Goal: Task Accomplishment & Management: Use online tool/utility

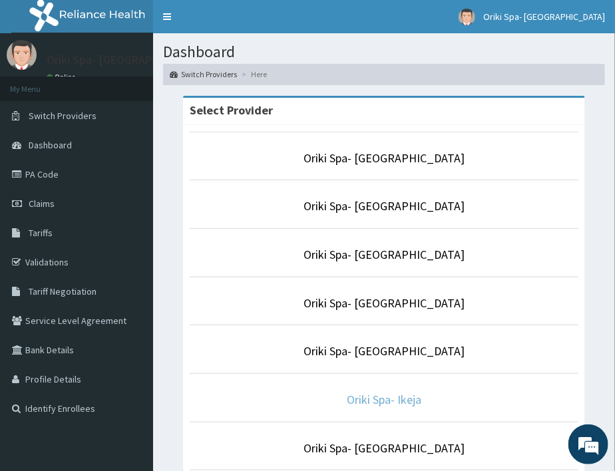
click at [363, 398] on link "Oriki Spa- Ikeja" at bounding box center [384, 399] width 75 height 15
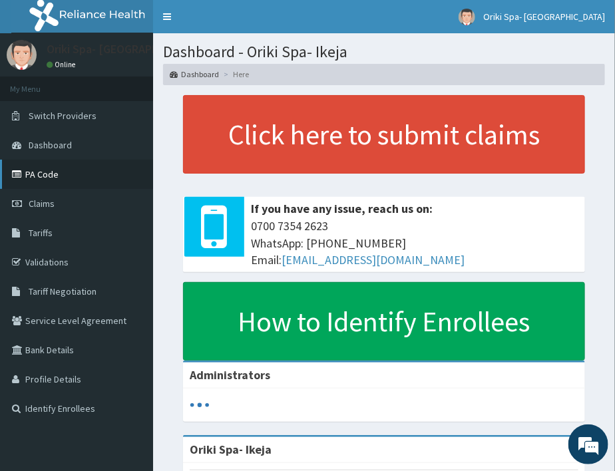
click at [43, 184] on link "PA Code" at bounding box center [76, 174] width 153 height 29
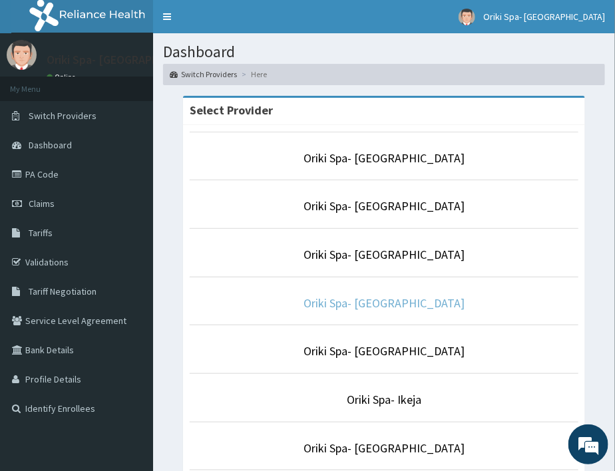
click at [391, 297] on link "Oriki Spa- [GEOGRAPHIC_DATA]" at bounding box center [383, 302] width 161 height 15
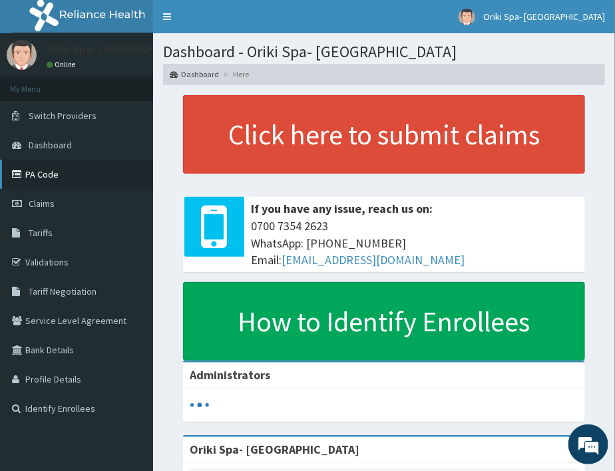
click at [75, 169] on link "PA Code" at bounding box center [76, 174] width 153 height 29
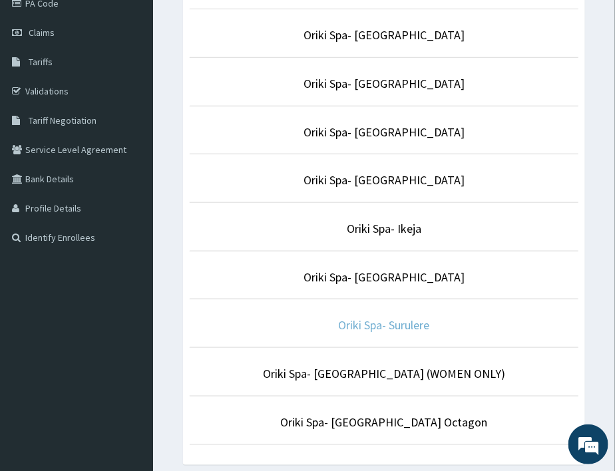
scroll to position [172, 0]
click at [394, 321] on link "Oriki Spa- Surulere" at bounding box center [384, 324] width 91 height 15
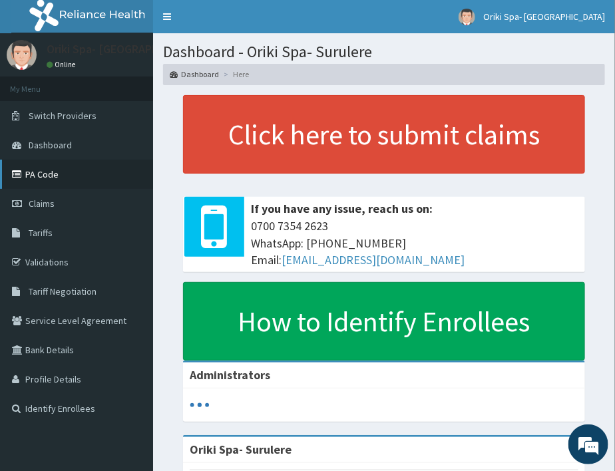
click at [15, 178] on icon at bounding box center [18, 174] width 13 height 9
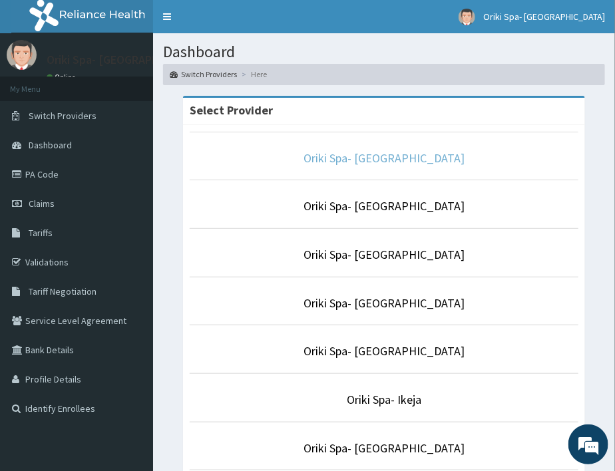
click at [369, 150] on li "Oriki Spa- [GEOGRAPHIC_DATA]" at bounding box center [384, 156] width 389 height 49
click at [369, 150] on link "Oriki Spa- [GEOGRAPHIC_DATA]" at bounding box center [383, 157] width 161 height 15
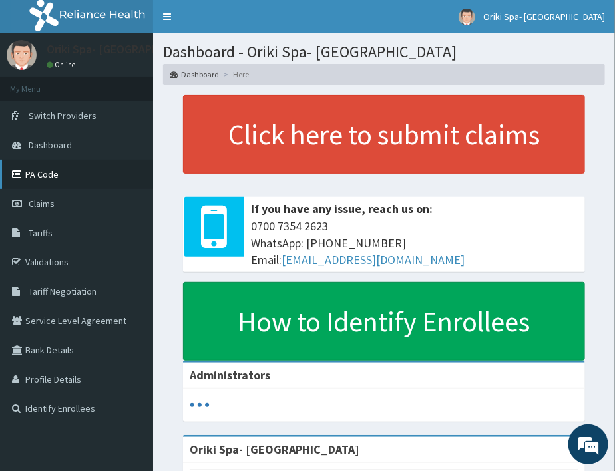
click at [65, 171] on link "PA Code" at bounding box center [76, 174] width 153 height 29
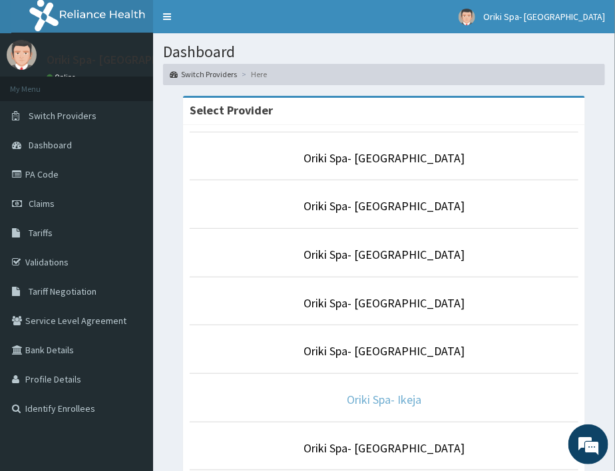
click at [367, 407] on link "Oriki Spa- Ikeja" at bounding box center [384, 399] width 75 height 15
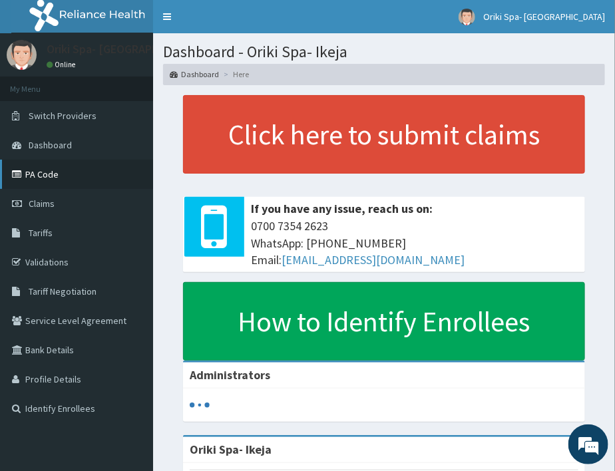
click at [25, 175] on link "PA Code" at bounding box center [76, 174] width 153 height 29
